Goal: Task Accomplishment & Management: Manage account settings

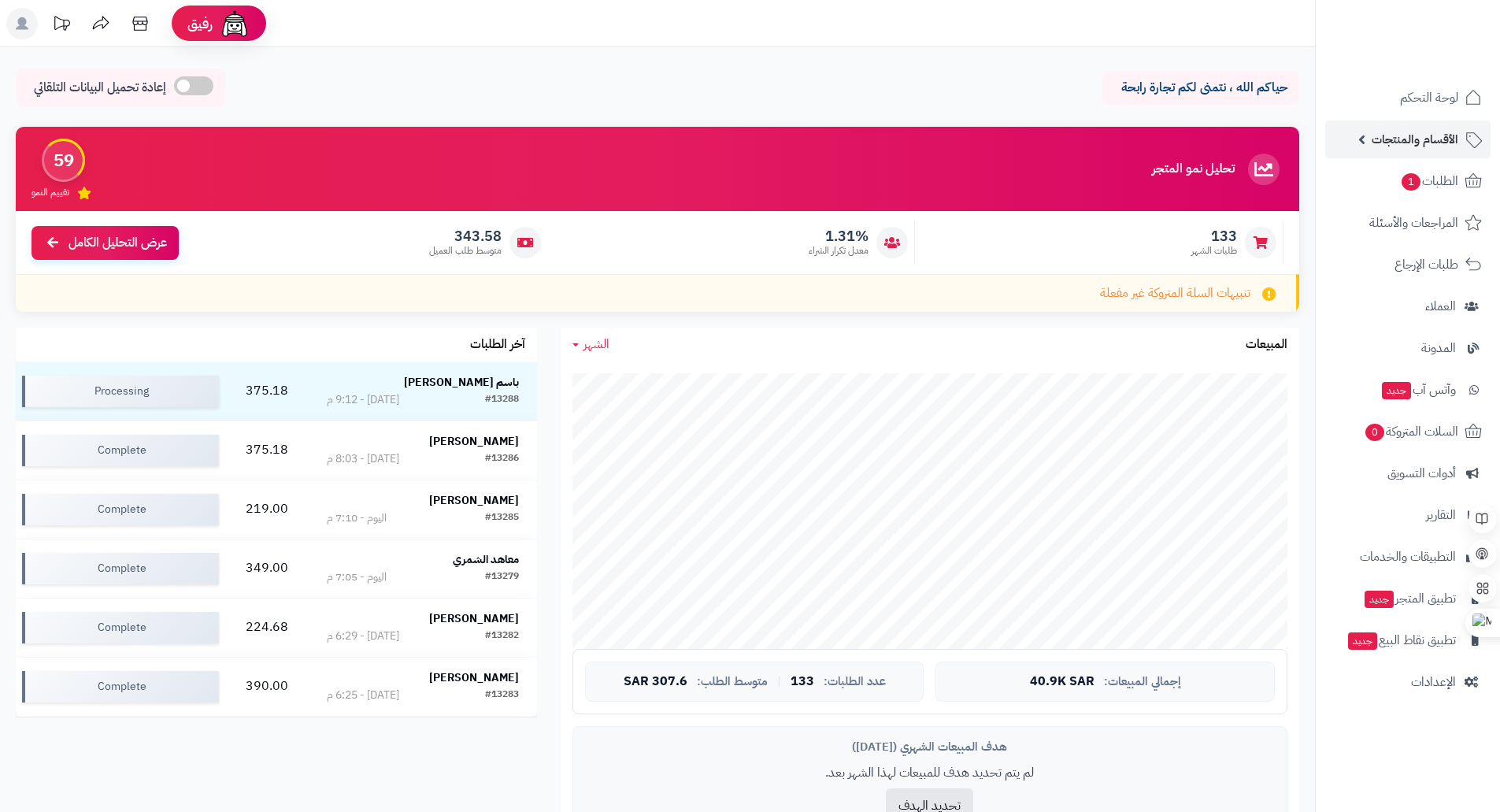
click at [1415, 131] on span "الأقسام والمنتجات" at bounding box center [1415, 139] width 87 height 22
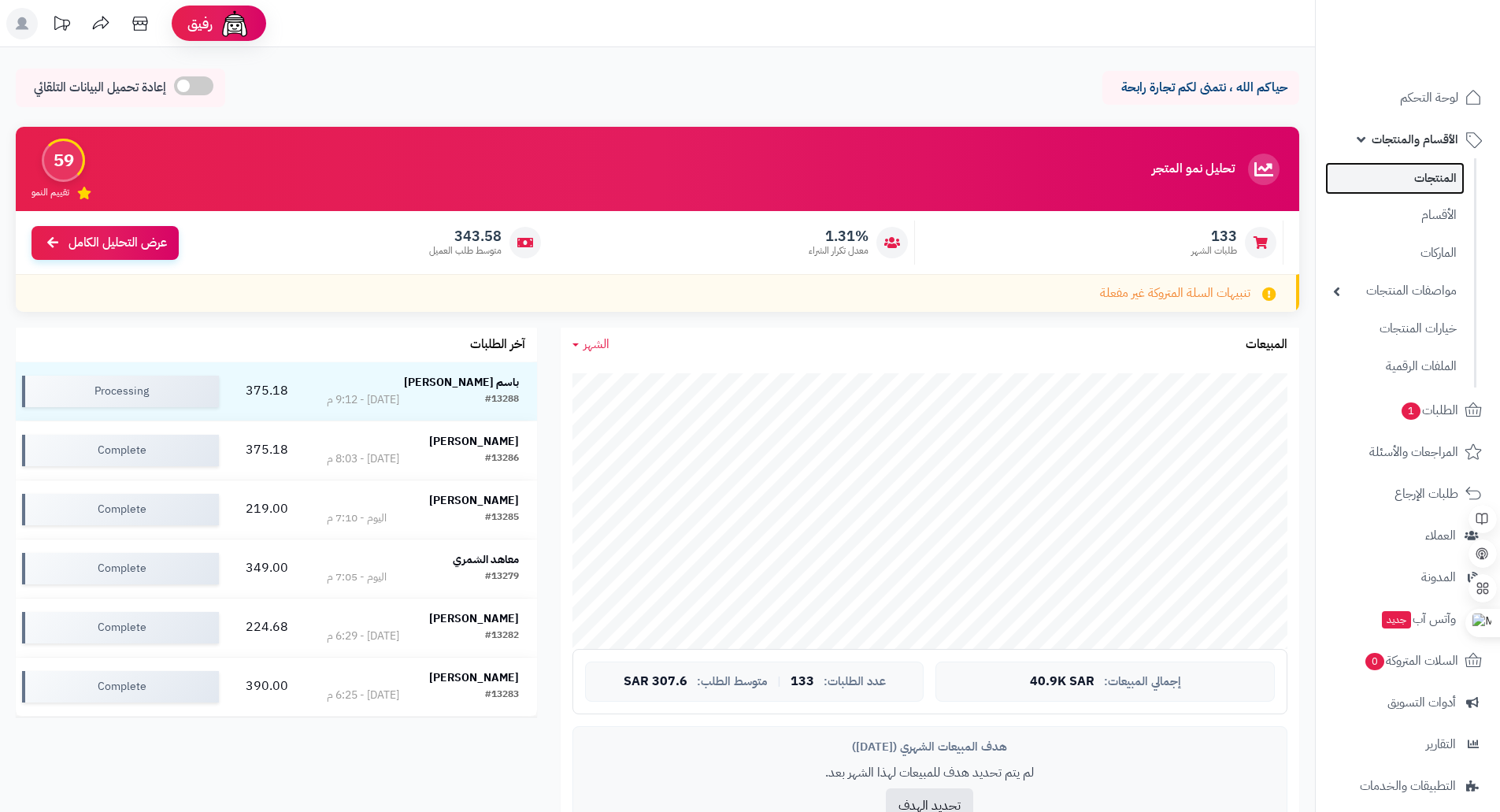
click at [1425, 181] on link "المنتجات" at bounding box center [1395, 178] width 139 height 33
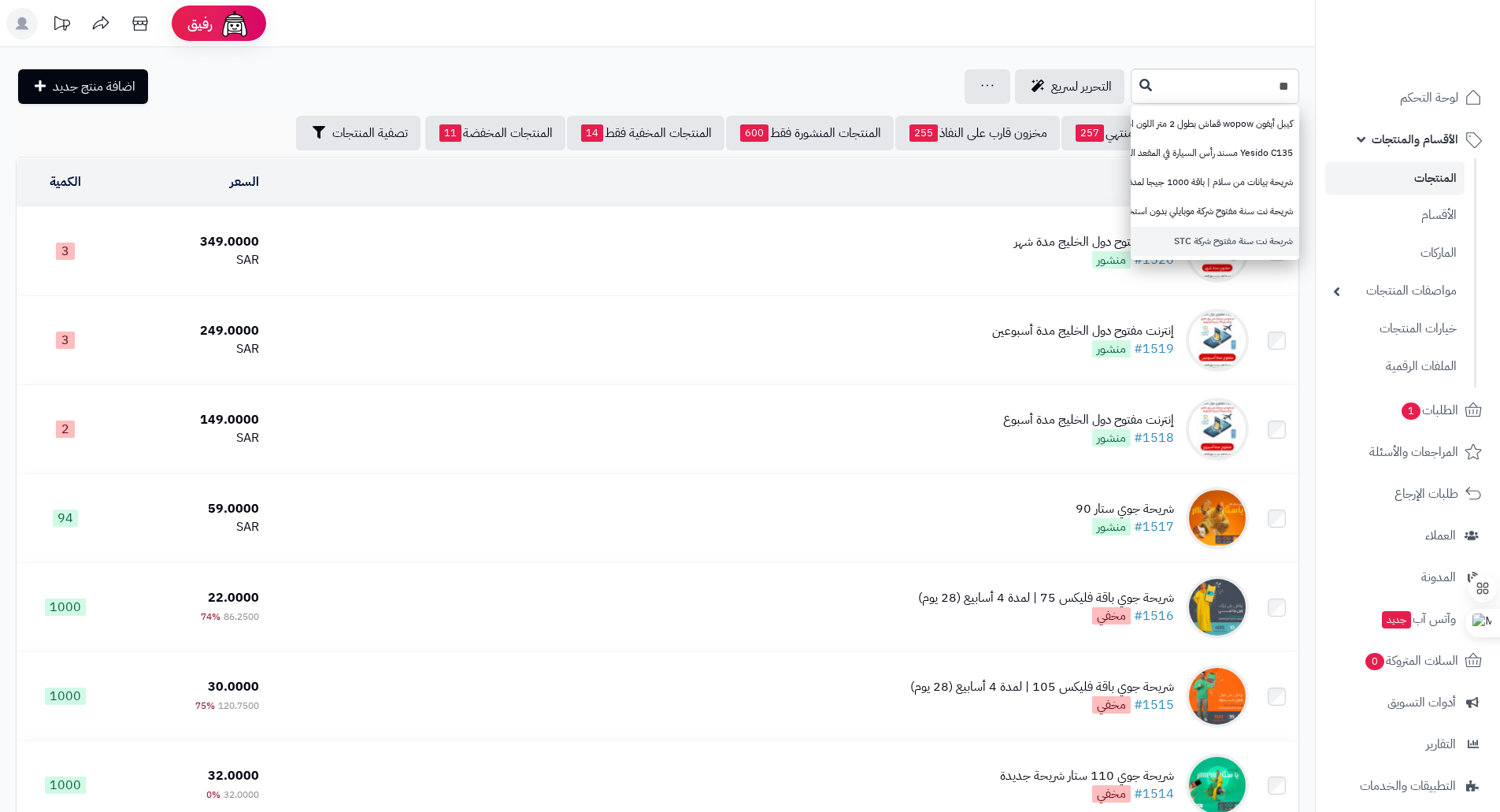
type input "**"
click at [1221, 248] on link "شريحة نت سنة مفتوح شركة STC" at bounding box center [1215, 241] width 169 height 30
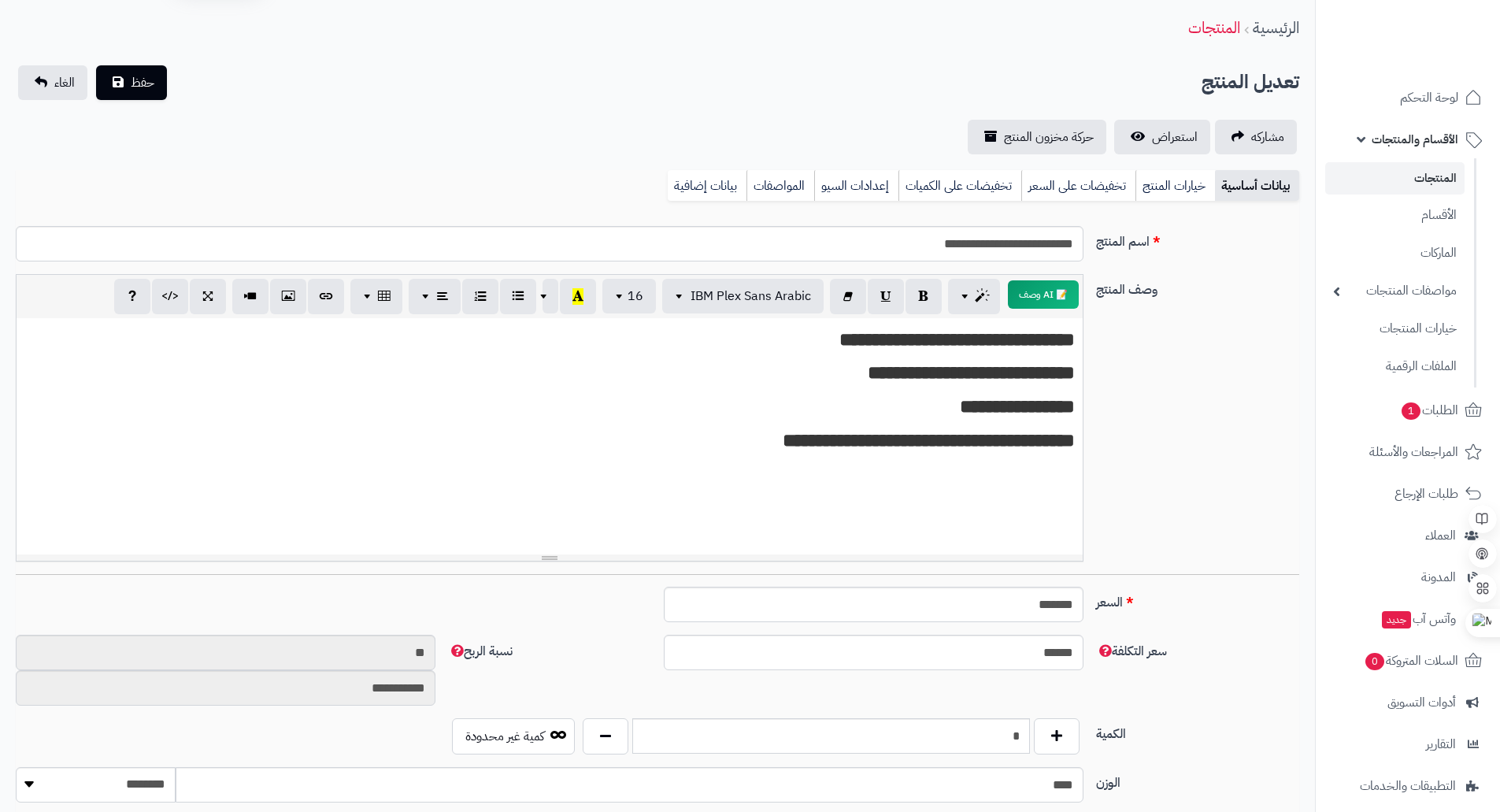
scroll to position [79, 0]
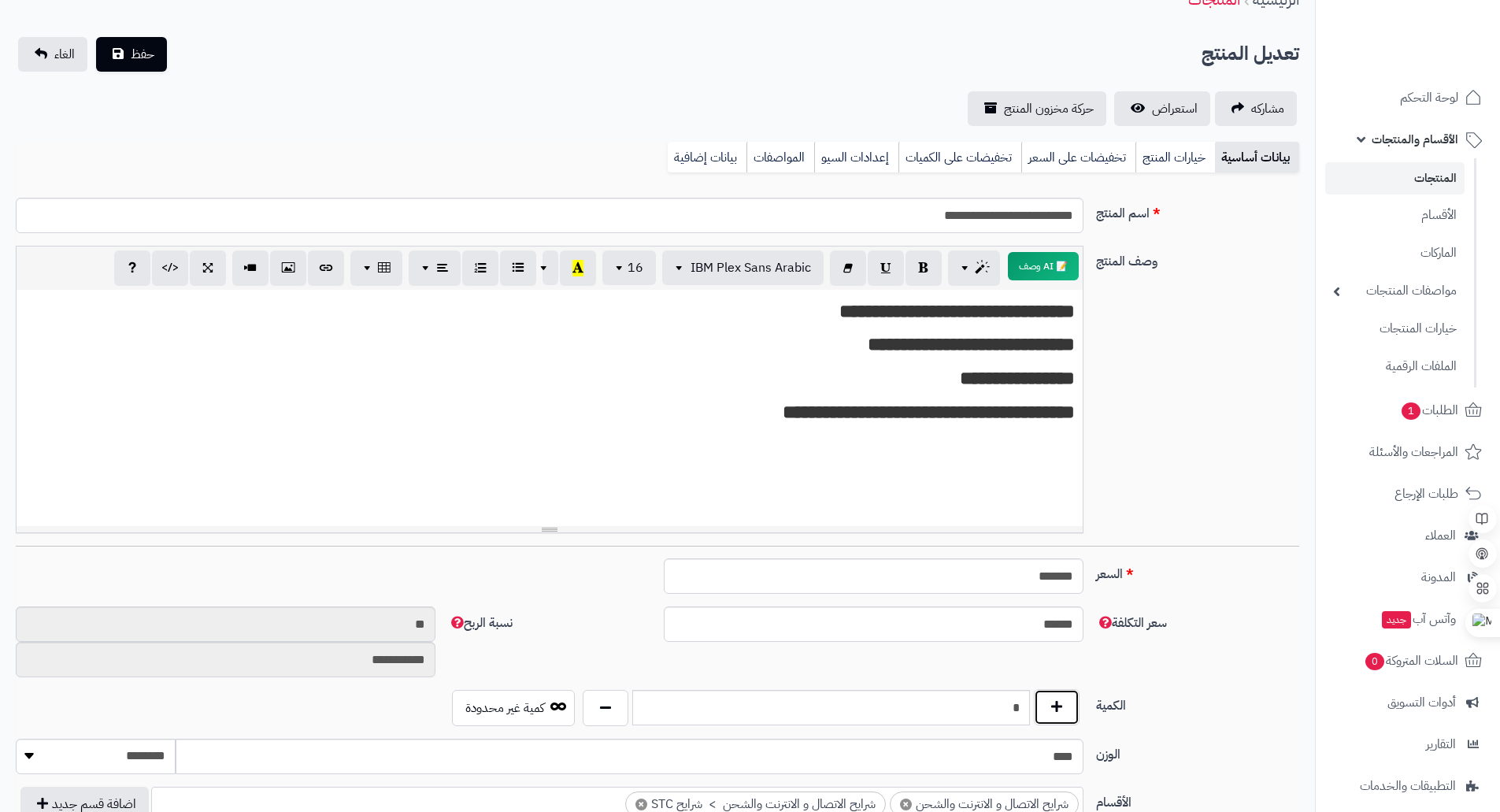
click at [1060, 707] on button "button" at bounding box center [1057, 707] width 45 height 36
type input "*"
click at [138, 57] on span "حفظ" at bounding box center [143, 53] width 24 height 19
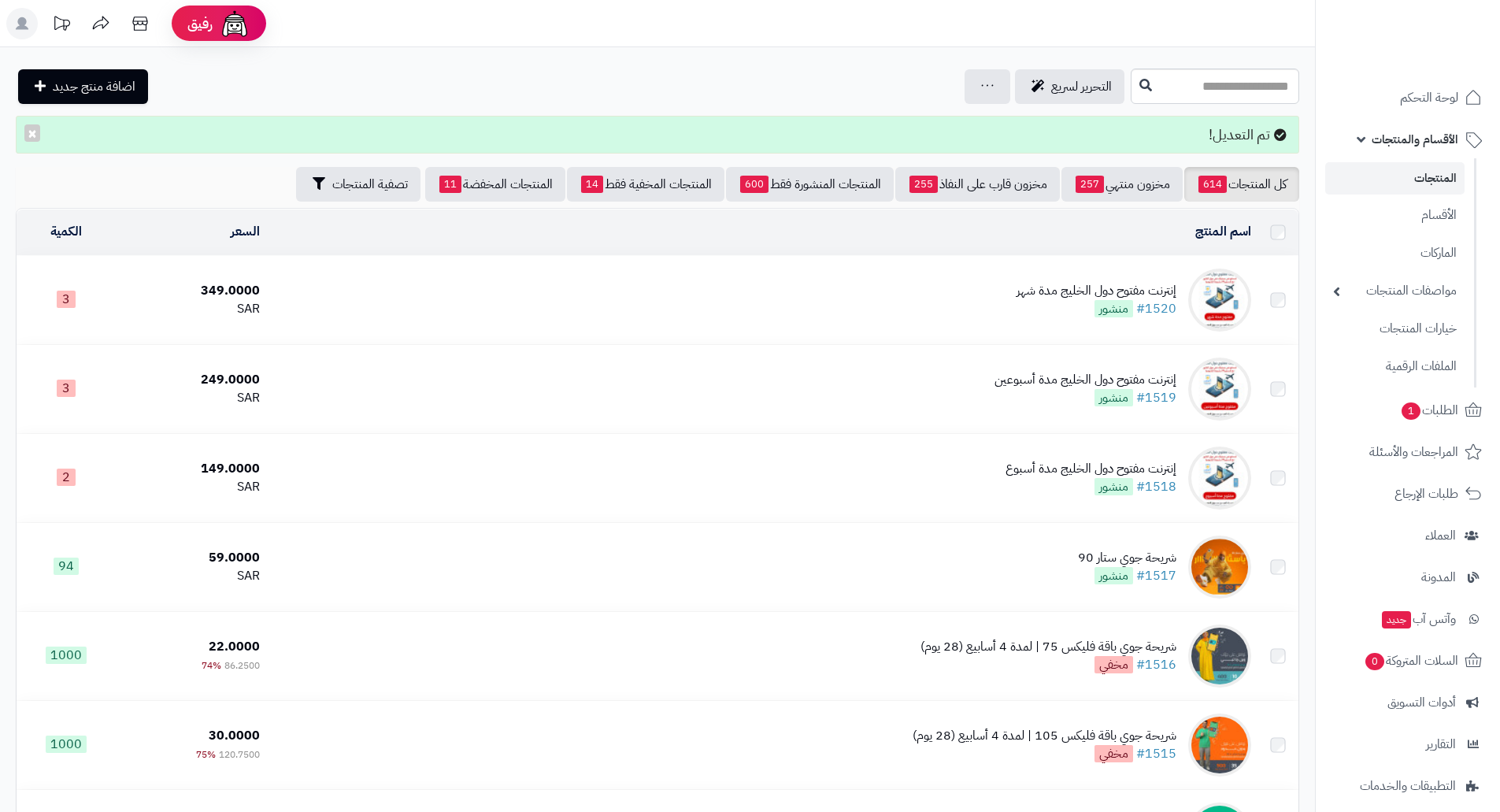
click at [1268, 90] on input "text" at bounding box center [1215, 87] width 169 height 35
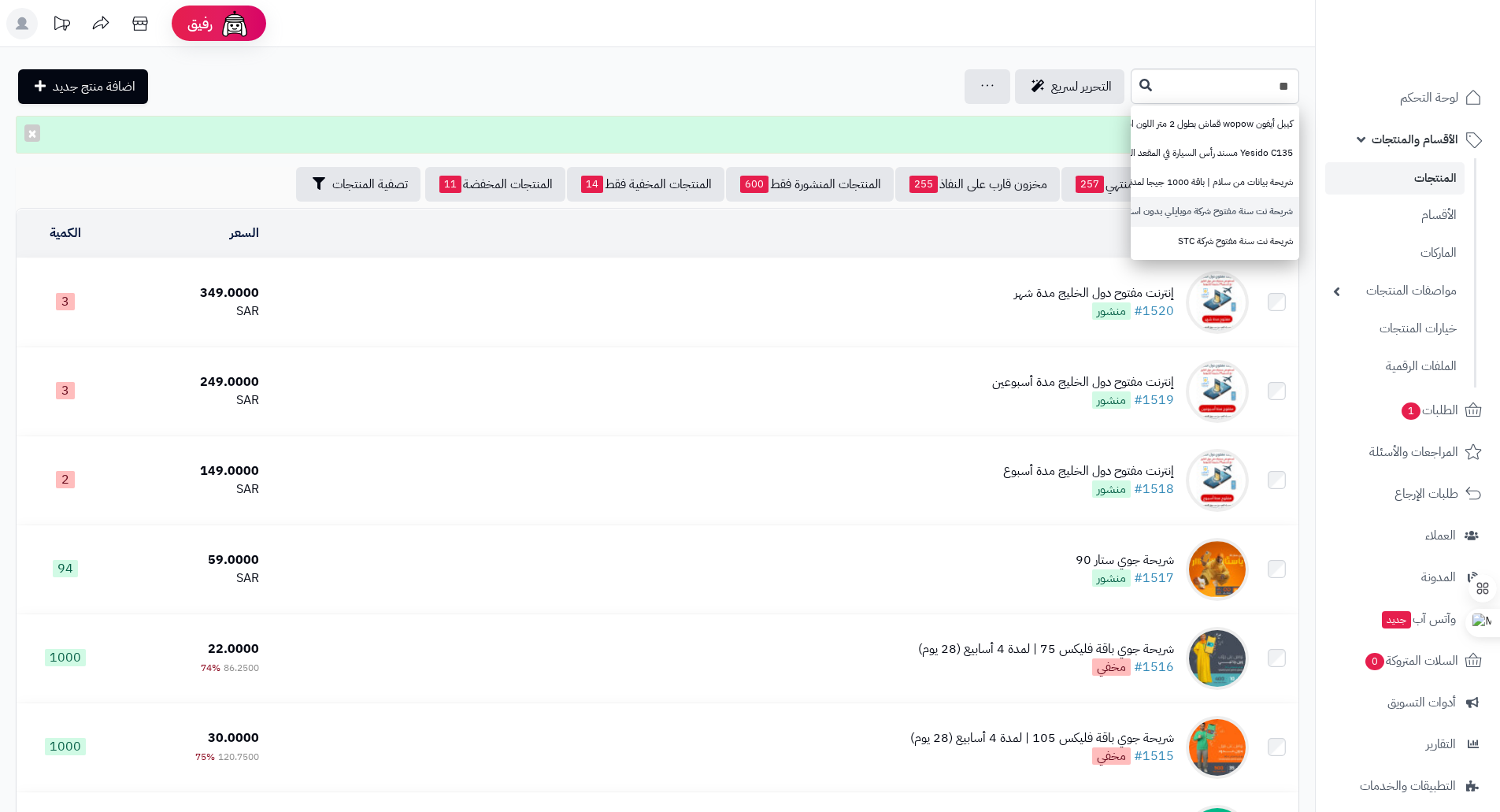
type input "**"
click at [1178, 214] on link "شريحة نت سنة مفتوح شركة موبايلي بدون استخدام عادل" at bounding box center [1215, 212] width 169 height 30
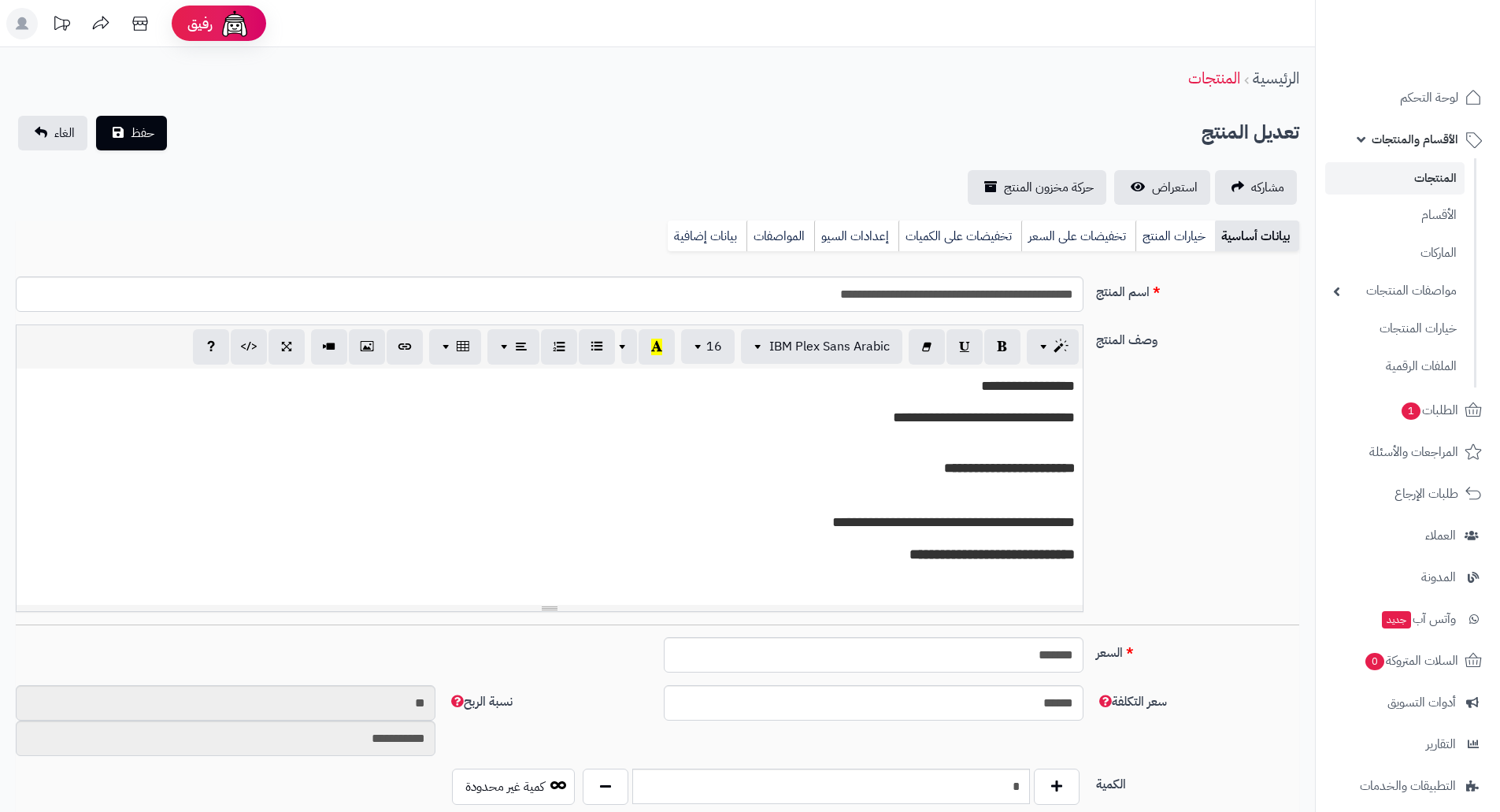
scroll to position [1370, 0]
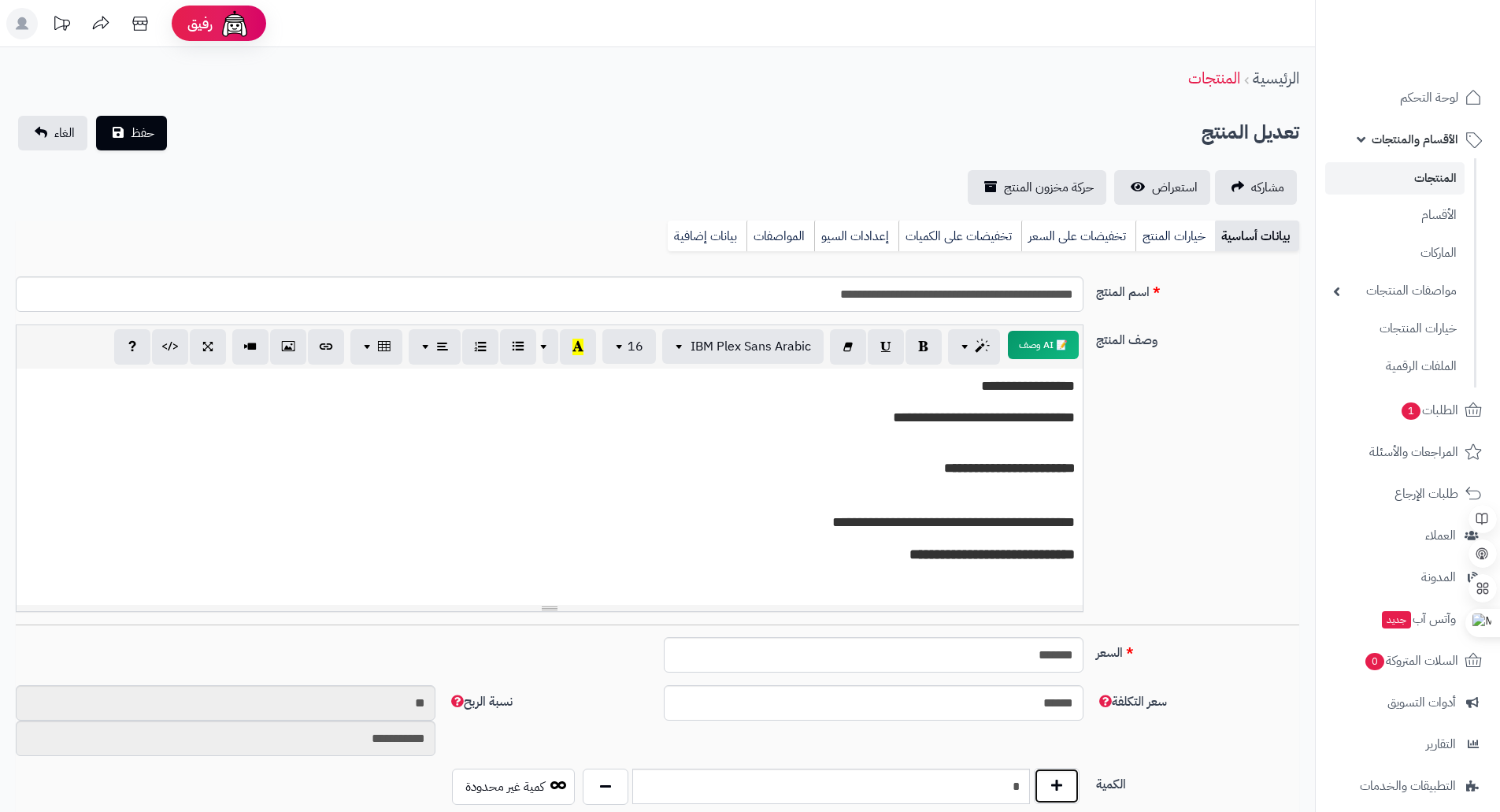
click at [1059, 786] on button "button" at bounding box center [1057, 785] width 45 height 36
type input "*"
click at [131, 133] on span "حفظ" at bounding box center [143, 132] width 24 height 19
